Goal: Information Seeking & Learning: Find specific page/section

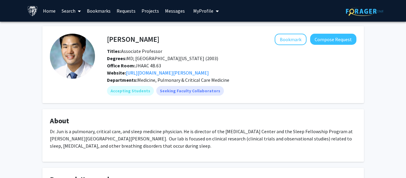
click at [77, 58] on img at bounding box center [72, 56] width 45 height 45
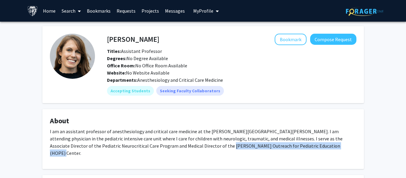
drag, startPoint x: 180, startPoint y: 147, endPoint x: 292, endPoint y: 145, distance: 111.9
click at [292, 145] on p "I am an assistant professor of anesthesiology and critical care medicine at the…" at bounding box center [203, 142] width 307 height 29
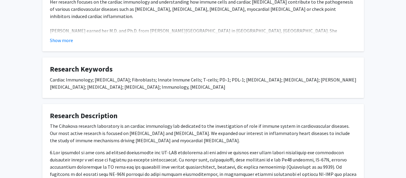
scroll to position [166, 0]
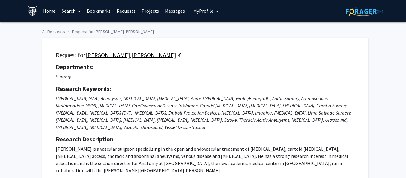
click at [94, 56] on link "Ying Wei Lum" at bounding box center [132, 55] width 95 height 8
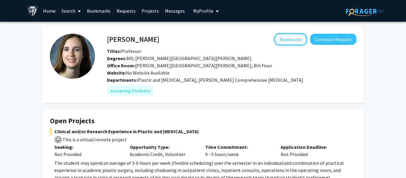
click at [220, 36] on button "Bookmark" at bounding box center [291, 39] width 32 height 11
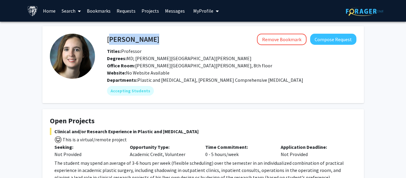
drag, startPoint x: 103, startPoint y: 36, endPoint x: 109, endPoint y: 40, distance: 7.5
click at [109, 40] on div "Michele Manahan Remove Bookmark Compose Request" at bounding box center [232, 39] width 259 height 11
drag, startPoint x: 45, startPoint y: 13, endPoint x: 73, endPoint y: 8, distance: 28.0
drag, startPoint x: 73, startPoint y: 8, endPoint x: 68, endPoint y: 13, distance: 6.8
drag, startPoint x: 68, startPoint y: 13, endPoint x: 48, endPoint y: 13, distance: 20.5
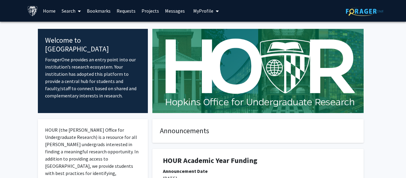
click at [63, 8] on link "Search" at bounding box center [71, 10] width 25 height 21
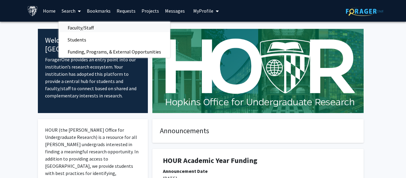
click at [76, 25] on span "Faculty/Staff" at bounding box center [81, 28] width 44 height 12
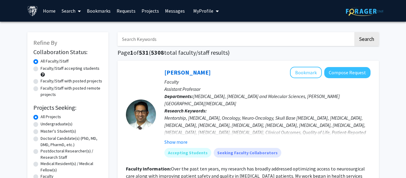
click at [159, 41] on input "Search Keywords" at bounding box center [236, 39] width 236 height 14
type input "anaesth"
click at [355, 32] on button "Search" at bounding box center [367, 39] width 25 height 14
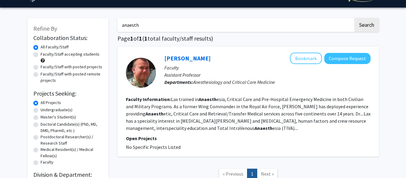
scroll to position [14, 0]
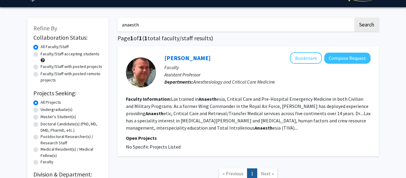
click at [55, 53] on label "Faculty/Staff accepting students" at bounding box center [70, 54] width 59 height 6
click at [45, 53] on input "Faculty/Staff accepting students" at bounding box center [43, 53] width 4 height 4
radio input "true"
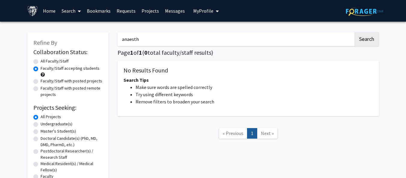
click at [128, 38] on input "anaesth" at bounding box center [236, 39] width 236 height 14
type input "anesth"
click at [355, 32] on button "Search" at bounding box center [367, 39] width 25 height 14
radio input "true"
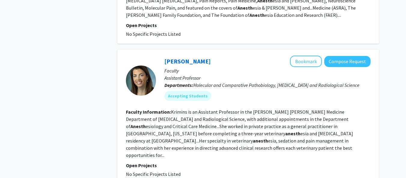
scroll to position [551, 0]
